Goal: Information Seeking & Learning: Learn about a topic

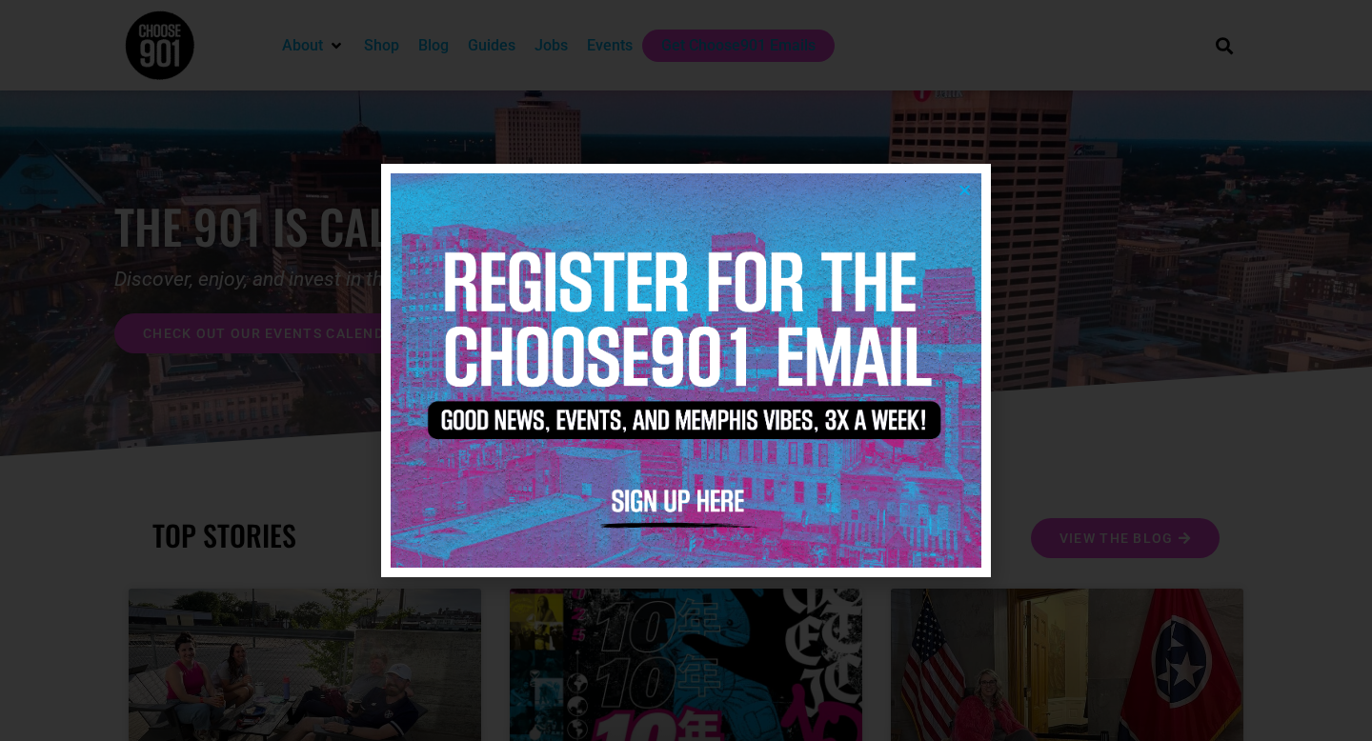
click at [555, 33] on div at bounding box center [686, 370] width 1372 height 741
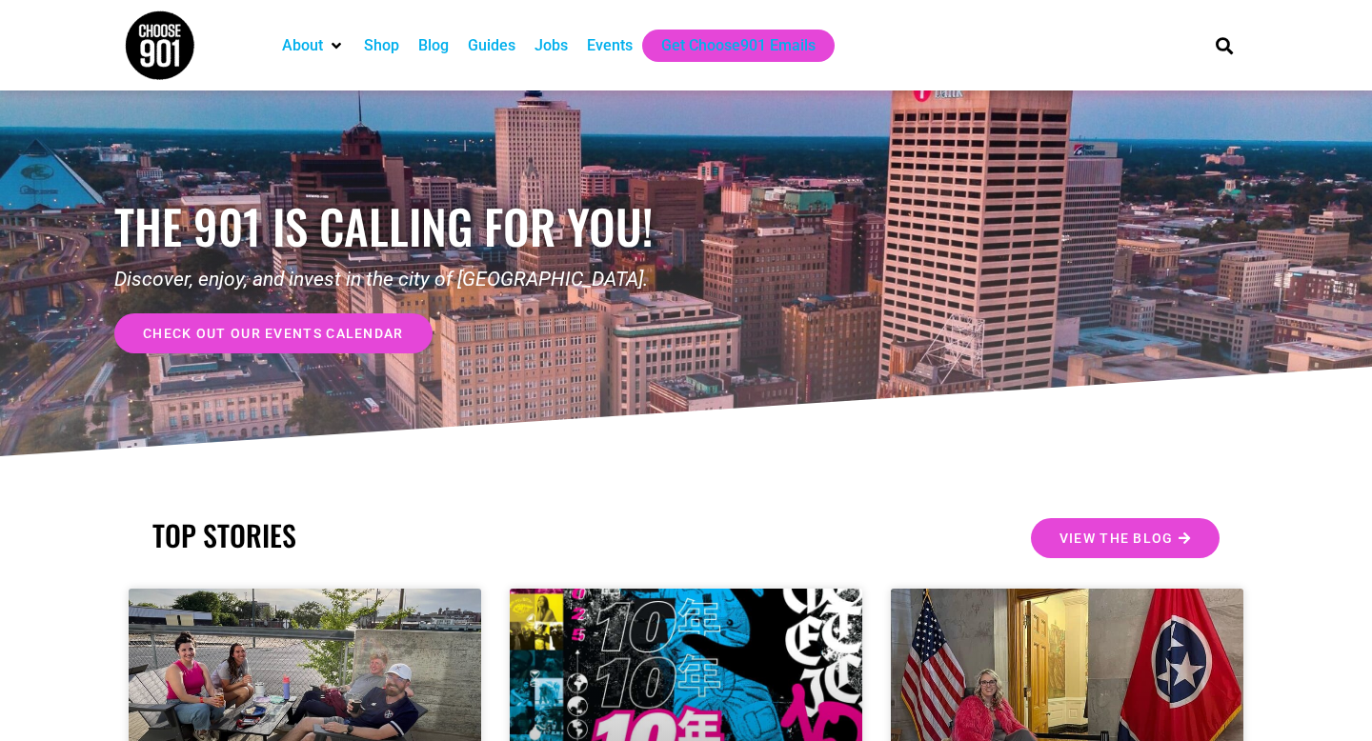
click at [557, 45] on div "Jobs" at bounding box center [550, 45] width 33 height 23
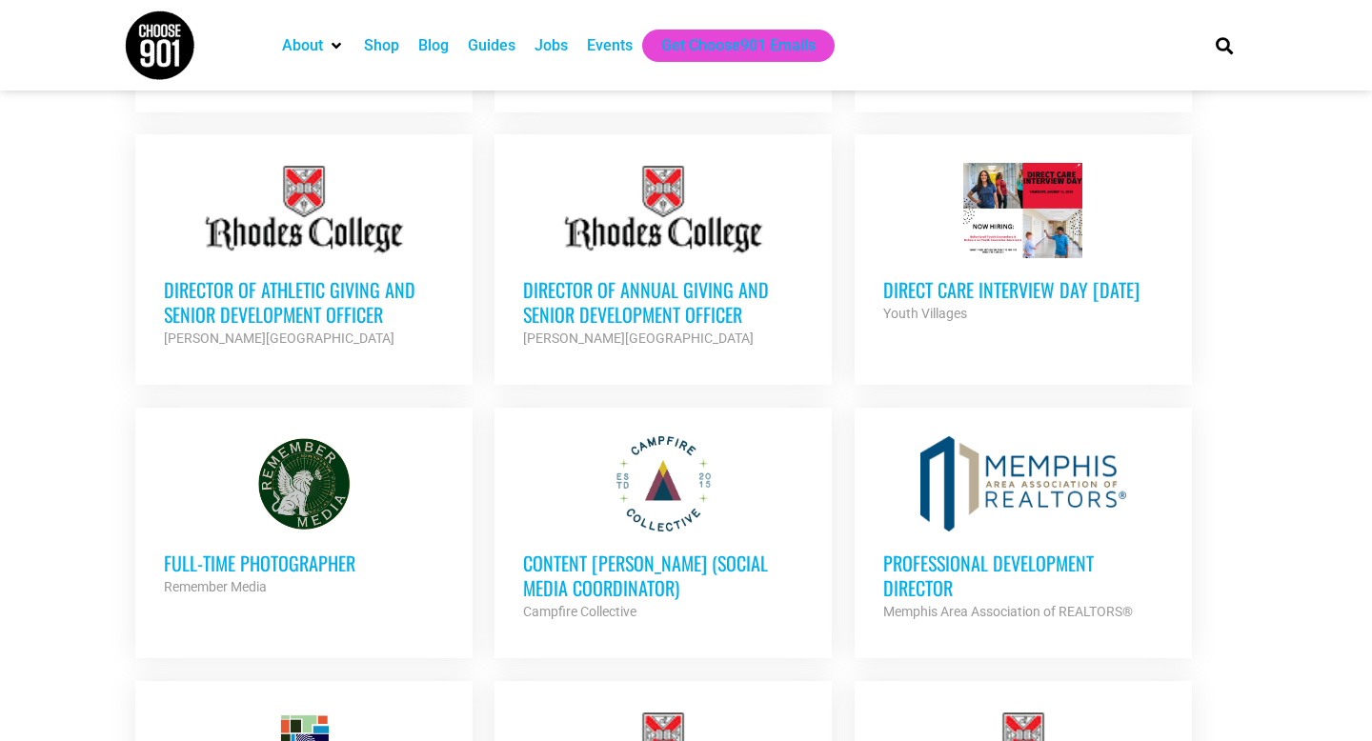
scroll to position [1284, 0]
click at [696, 550] on h3 "Content [PERSON_NAME] (Social Media Coordinator)" at bounding box center [663, 575] width 280 height 50
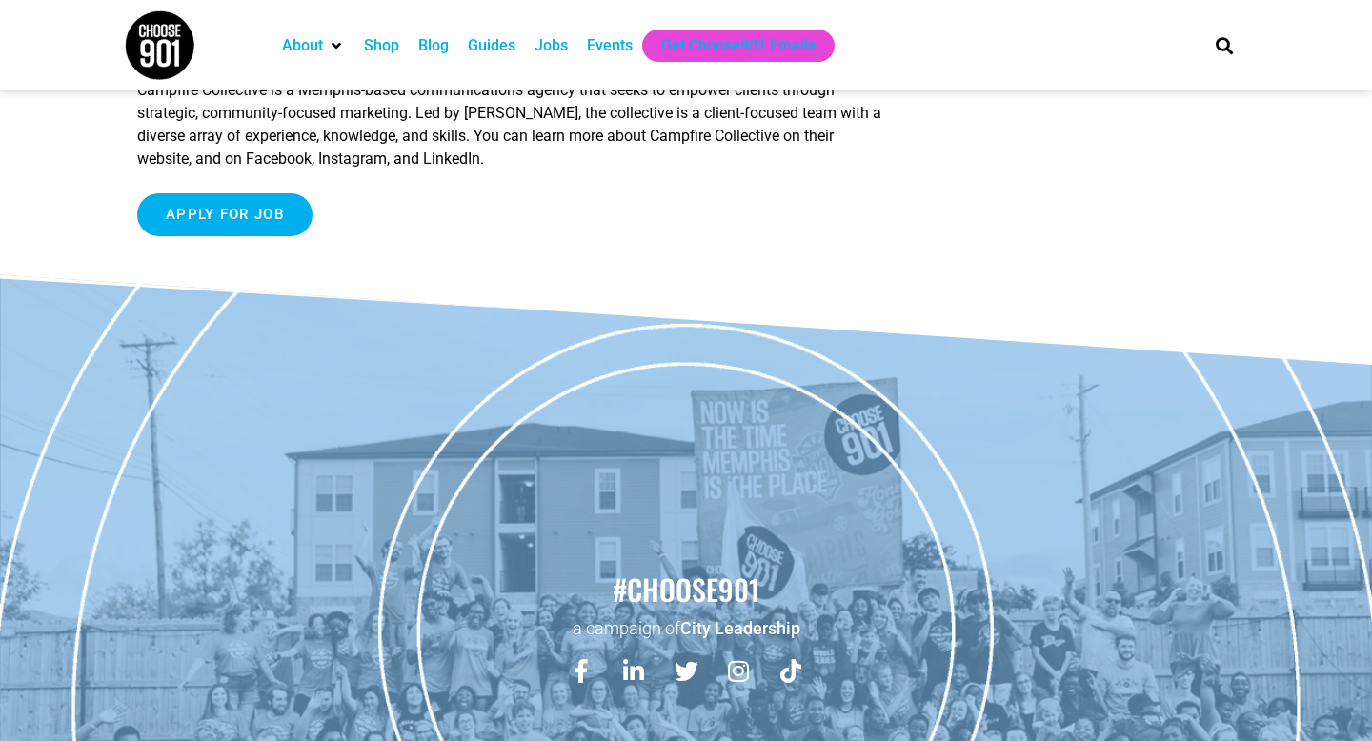
scroll to position [1730, 0]
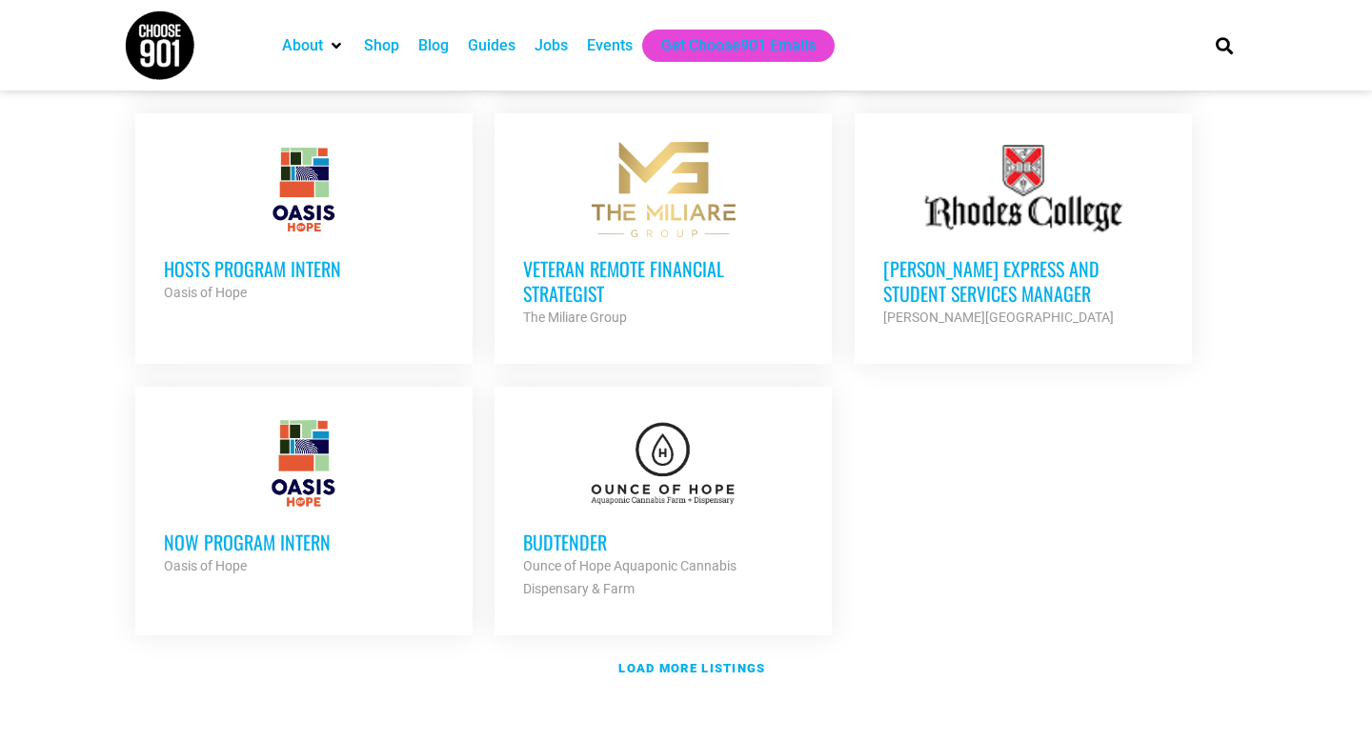
scroll to position [2106, 0]
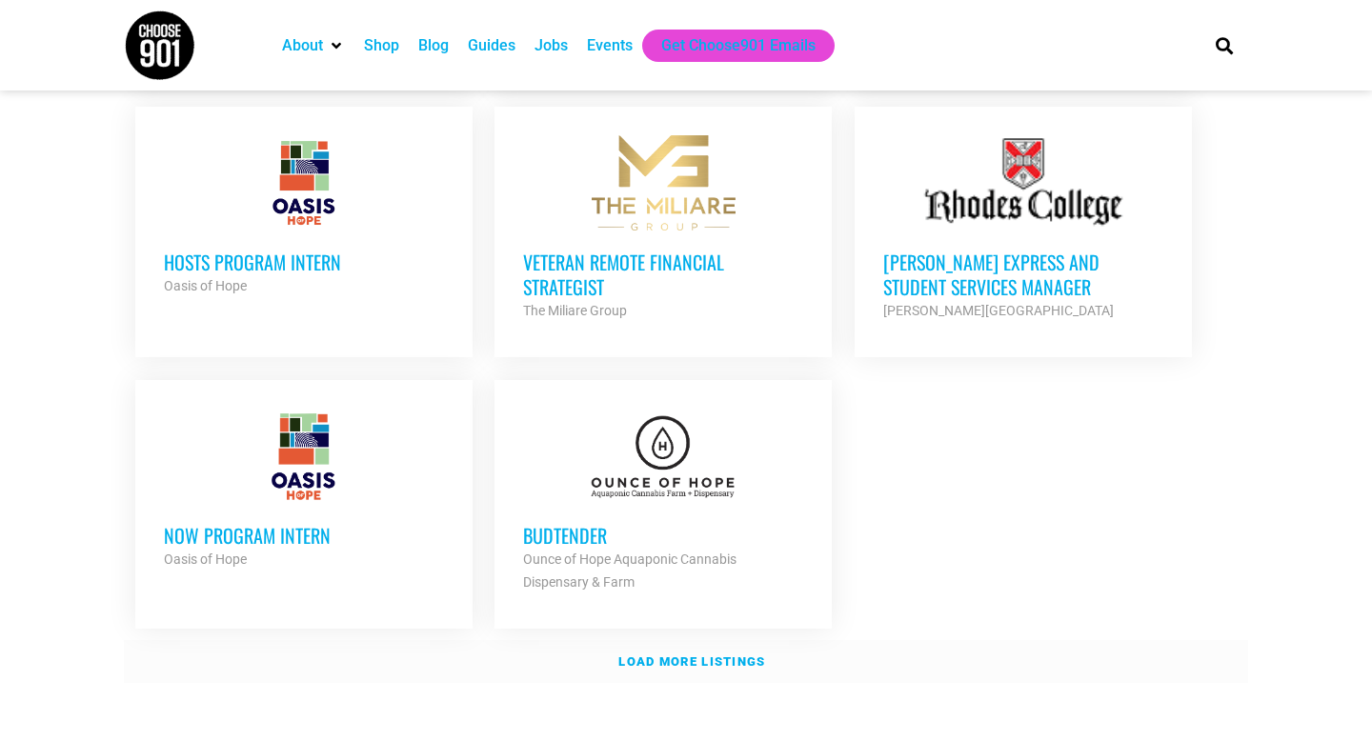
click at [751, 655] on strong "Load more listings" at bounding box center [691, 662] width 147 height 14
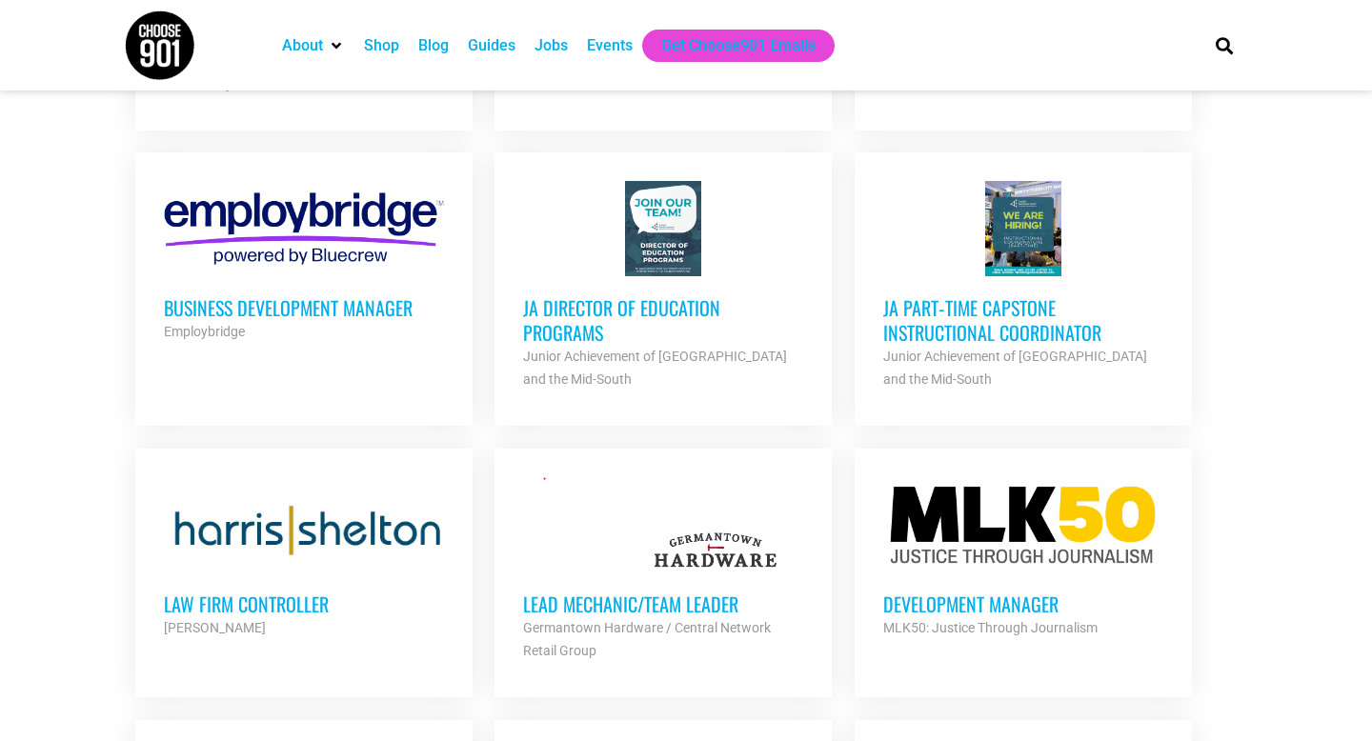
scroll to position [3127, 0]
